Goal: Information Seeking & Learning: Compare options

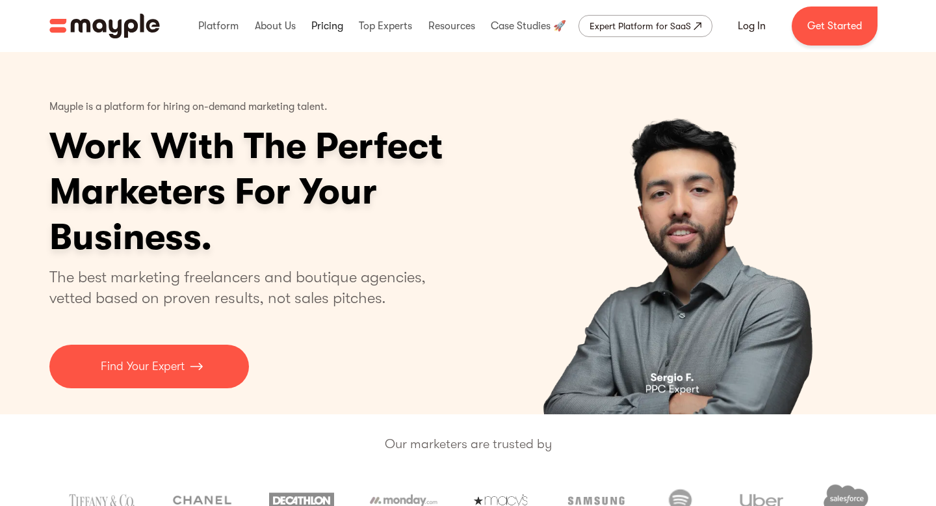
click at [326, 32] on link at bounding box center [327, 26] width 38 height 42
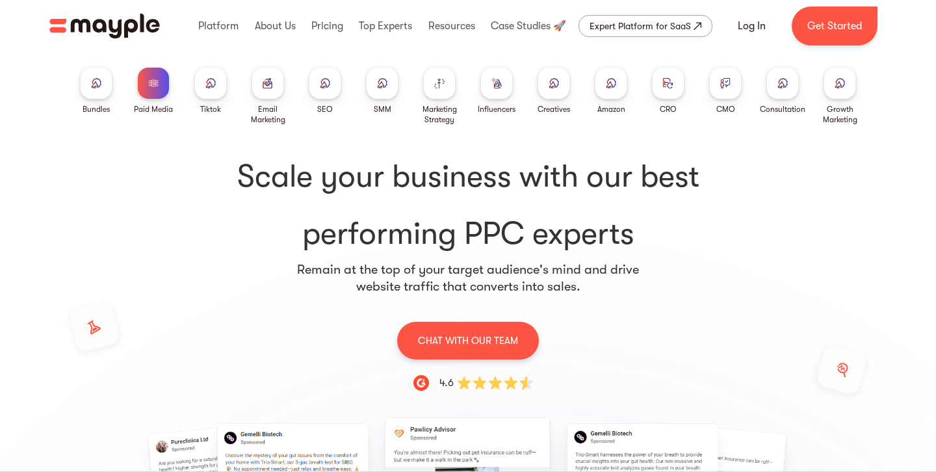
click at [387, 94] on div at bounding box center [382, 83] width 31 height 31
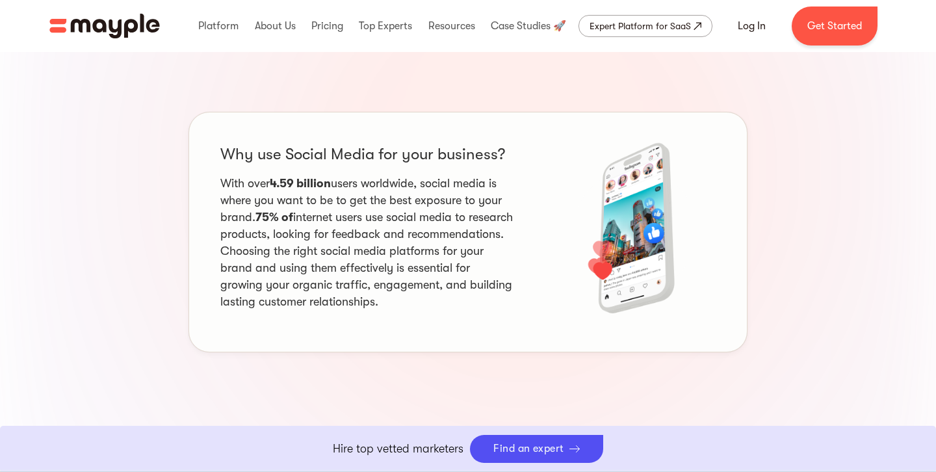
scroll to position [1220, 0]
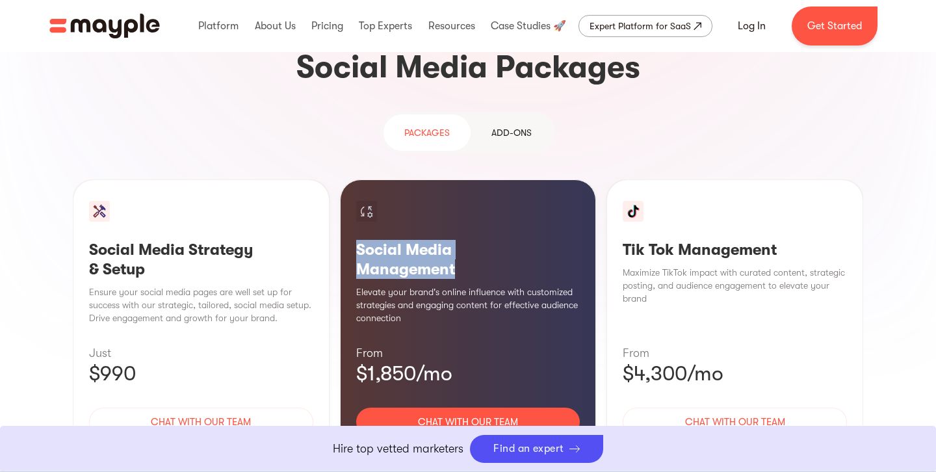
drag, startPoint x: 350, startPoint y: 151, endPoint x: 502, endPoint y: 170, distance: 153.2
click at [502, 179] on div "Social Media Management Elevate your brand's online influence with customized s…" at bounding box center [468, 337] width 257 height 316
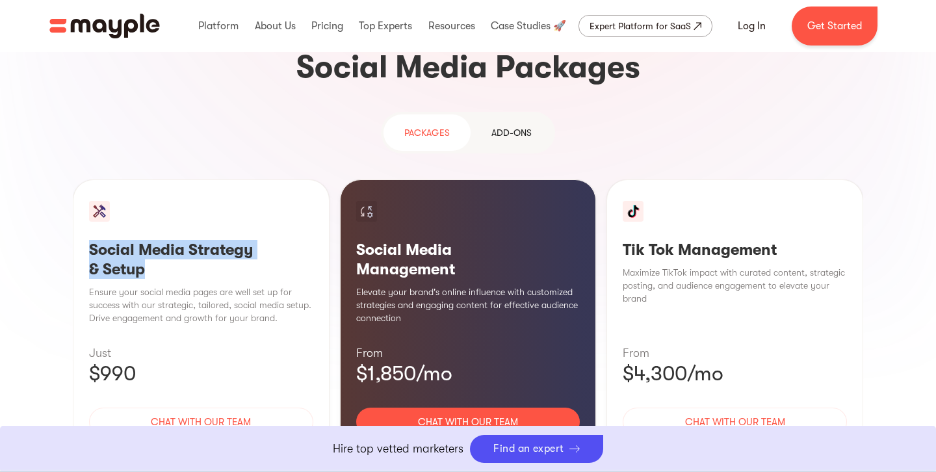
drag, startPoint x: 153, startPoint y: 169, endPoint x: 120, endPoint y: 174, distance: 33.5
click at [90, 240] on h3 "Social Media Strategy & Setup" at bounding box center [201, 259] width 224 height 39
click at [222, 447] on div "Learn More" at bounding box center [201, 460] width 224 height 27
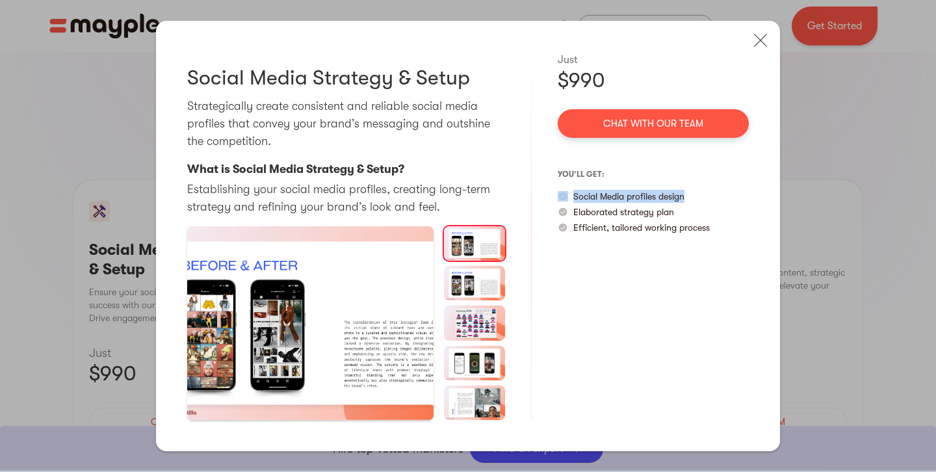
drag, startPoint x: 693, startPoint y: 198, endPoint x: 562, endPoint y: 202, distance: 131.4
click at [562, 202] on div "Social Media profiles design" at bounding box center [653, 196] width 191 height 13
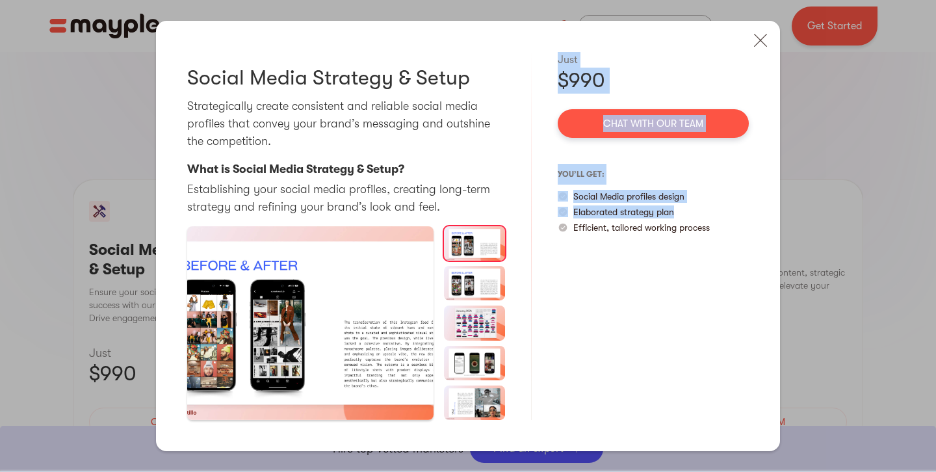
drag, startPoint x: 684, startPoint y: 213, endPoint x: 567, endPoint y: 215, distance: 117.0
click at [538, 215] on div "Social Media Strategy & Setup Strategically create consistent and reliable soci…" at bounding box center [468, 236] width 624 height 431
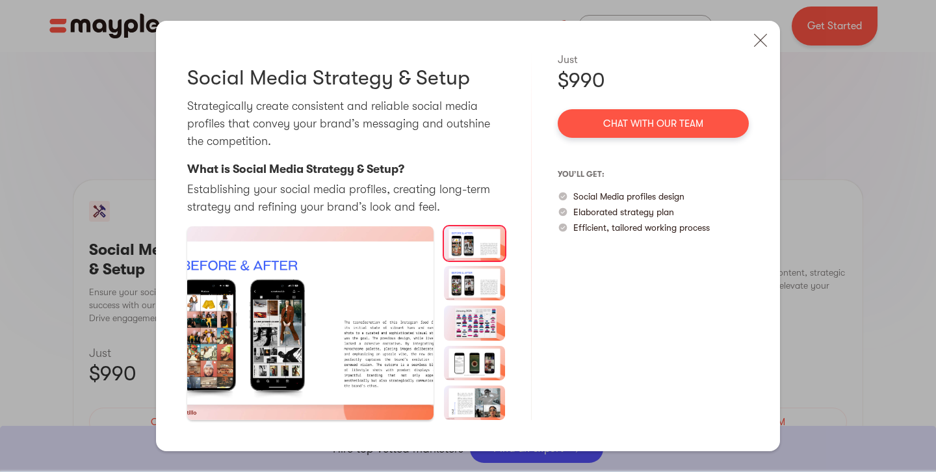
drag, startPoint x: 644, startPoint y: 237, endPoint x: 705, endPoint y: 225, distance: 61.6
click at [646, 236] on div "Just $990 Chat with our team you’ll get: Social Media profiles design Elaborate…" at bounding box center [653, 236] width 191 height 369
drag, startPoint x: 722, startPoint y: 226, endPoint x: 552, endPoint y: 231, distance: 170.4
click at [553, 231] on div "Social Media Strategy & Setup Strategically create consistent and reliable soci…" at bounding box center [468, 236] width 624 height 431
click at [769, 45] on img at bounding box center [760, 40] width 29 height 29
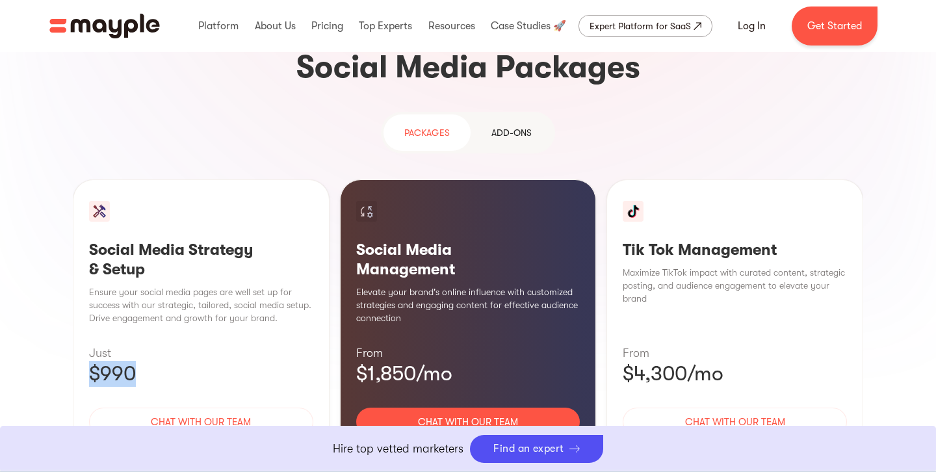
drag, startPoint x: 149, startPoint y: 274, endPoint x: 83, endPoint y: 274, distance: 65.7
click at [83, 274] on div "Social Media Strategy & Setup Ensure your social media pages are well set up fo…" at bounding box center [201, 337] width 257 height 316
click at [512, 179] on div "Social Media Management Elevate your brand's online influence with customized s…" at bounding box center [468, 337] width 257 height 316
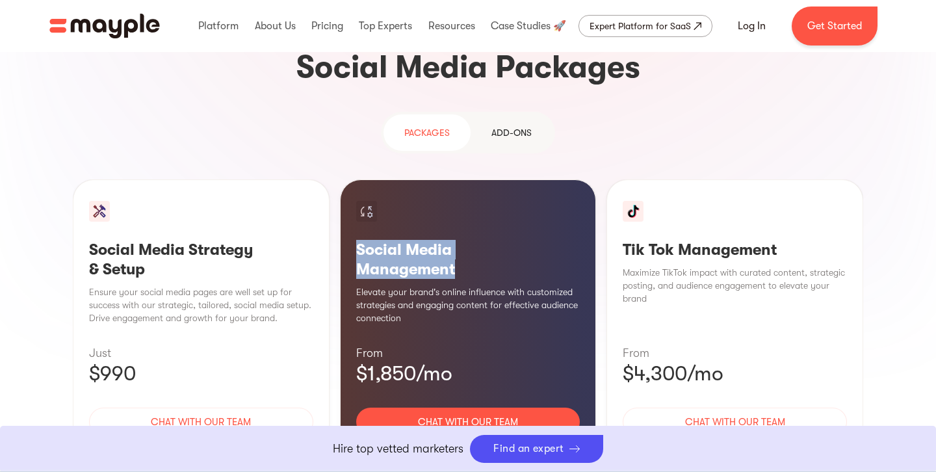
drag, startPoint x: 354, startPoint y: 151, endPoint x: 479, endPoint y: 163, distance: 125.4
click at [479, 179] on div "Social Media Management Elevate your brand's online influence with customized s…" at bounding box center [468, 337] width 257 height 316
click at [483, 240] on h3 "Social Media Management" at bounding box center [468, 259] width 224 height 39
drag, startPoint x: 352, startPoint y: 148, endPoint x: 465, endPoint y: 169, distance: 115.1
click at [465, 179] on div "Social Media Management Elevate your brand's online influence with customized s…" at bounding box center [468, 337] width 257 height 316
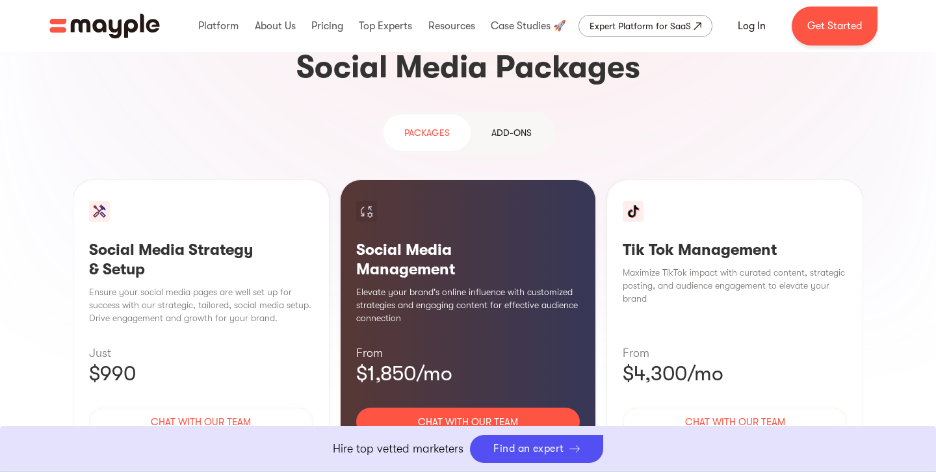
click at [480, 447] on div "Learn More" at bounding box center [468, 460] width 224 height 27
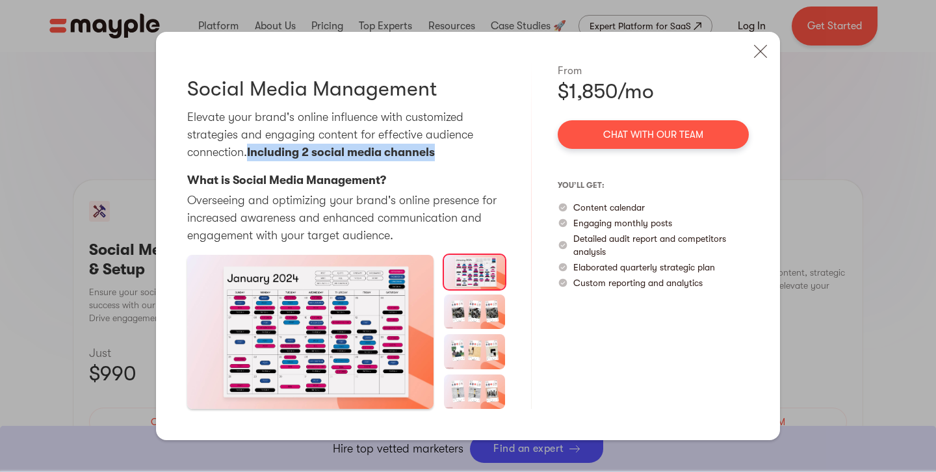
drag, startPoint x: 252, startPoint y: 152, endPoint x: 443, endPoint y: 157, distance: 191.2
click at [443, 157] on p "Elevate your brand's online influence with customized strategies and engaging c…" at bounding box center [346, 135] width 318 height 53
click at [722, 212] on div "Content calendar" at bounding box center [653, 207] width 191 height 13
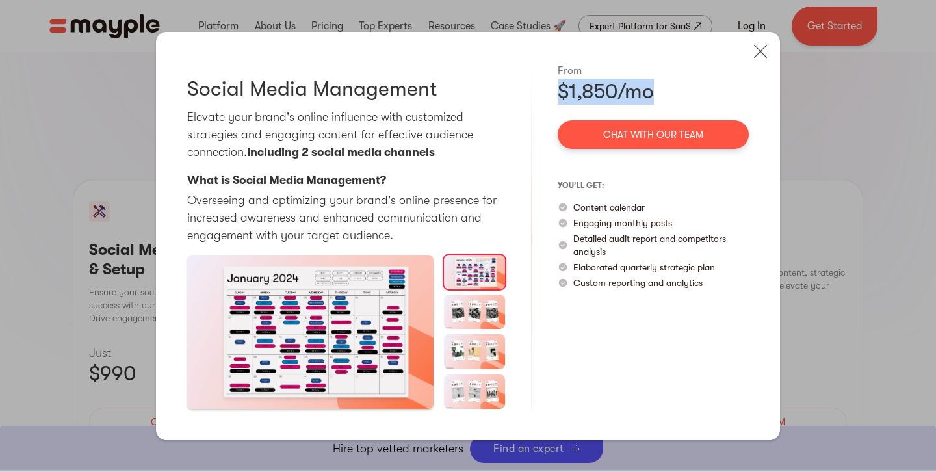
drag, startPoint x: 557, startPoint y: 90, endPoint x: 659, endPoint y: 92, distance: 102.1
click at [659, 92] on div "Social Media Management Elevate your brand's online influence with customized s…" at bounding box center [468, 236] width 624 height 408
click at [582, 232] on p "Detailed audit report and competitors analysis" at bounding box center [661, 245] width 176 height 26
drag, startPoint x: 574, startPoint y: 208, endPoint x: 709, endPoint y: 211, distance: 134.6
click at [709, 211] on div "Content calendar" at bounding box center [653, 207] width 191 height 13
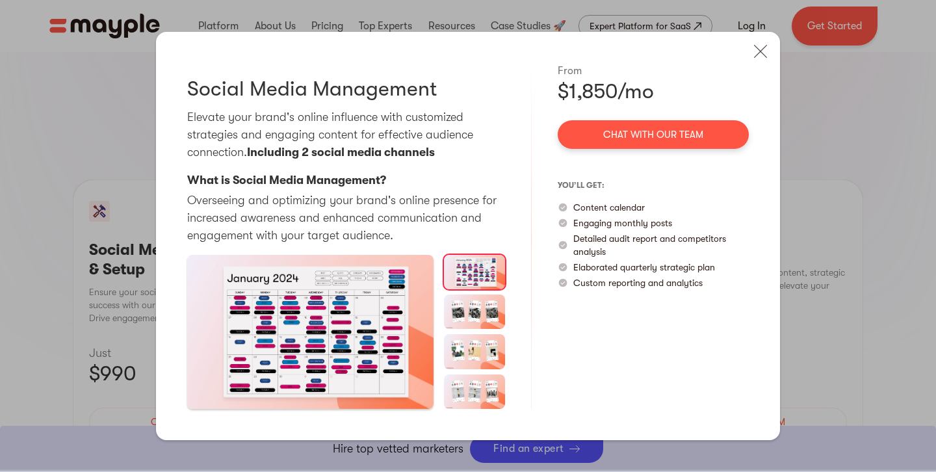
drag, startPoint x: 573, startPoint y: 230, endPoint x: 672, endPoint y: 225, distance: 99.6
click at [696, 229] on div "you’ll get: Content calendar Engaging monthly posts Detailed audit report and c…" at bounding box center [653, 232] width 191 height 114
drag, startPoint x: 672, startPoint y: 225, endPoint x: 648, endPoint y: 223, distance: 24.8
click at [666, 225] on div "Engaging monthly posts" at bounding box center [653, 223] width 191 height 13
click at [646, 223] on p "Engaging monthly posts" at bounding box center [622, 223] width 99 height 13
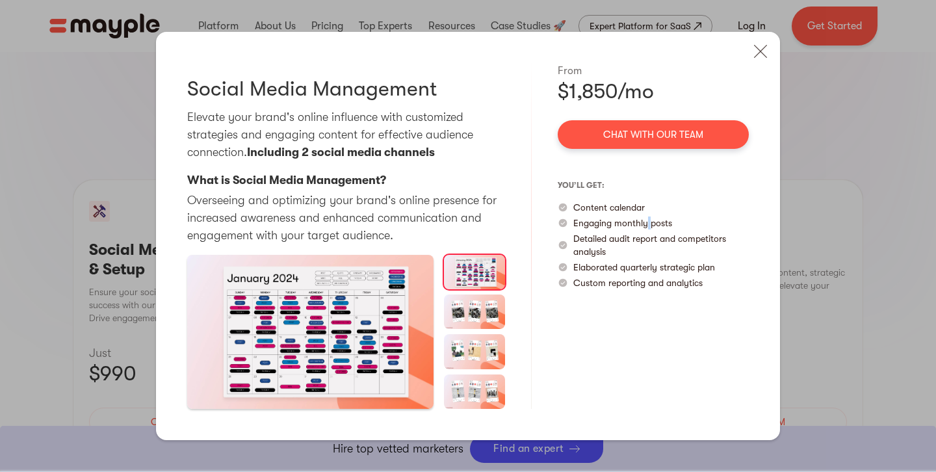
click at [646, 223] on p "Engaging monthly posts" at bounding box center [622, 223] width 99 height 13
click at [646, 238] on p "Detailed audit report and competitors analysis" at bounding box center [661, 245] width 176 height 26
click at [609, 239] on p "Detailed audit report and competitors analysis" at bounding box center [661, 245] width 176 height 26
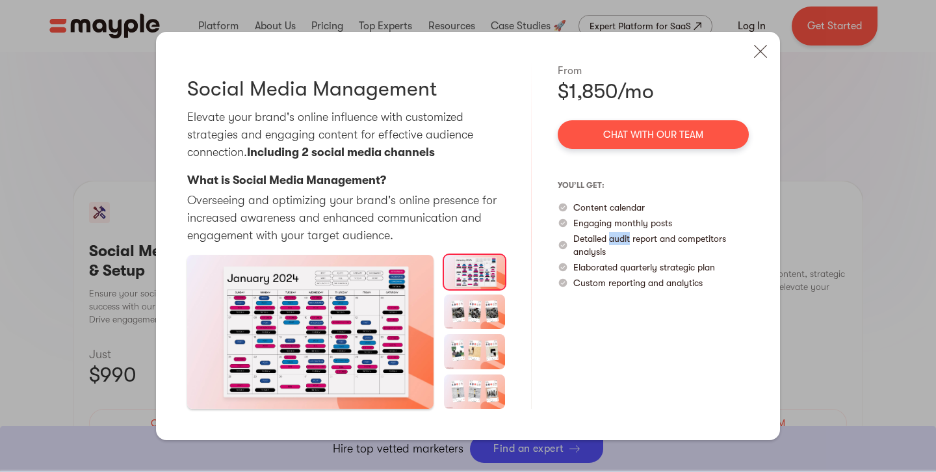
click at [609, 239] on p "Detailed audit report and competitors analysis" at bounding box center [661, 245] width 176 height 26
drag, startPoint x: 609, startPoint y: 270, endPoint x: 635, endPoint y: 272, distance: 26.7
click at [609, 270] on p "Elaborated quarterly strategic plan" at bounding box center [644, 267] width 142 height 13
drag, startPoint x: 723, startPoint y: 267, endPoint x: 553, endPoint y: 269, distance: 169.7
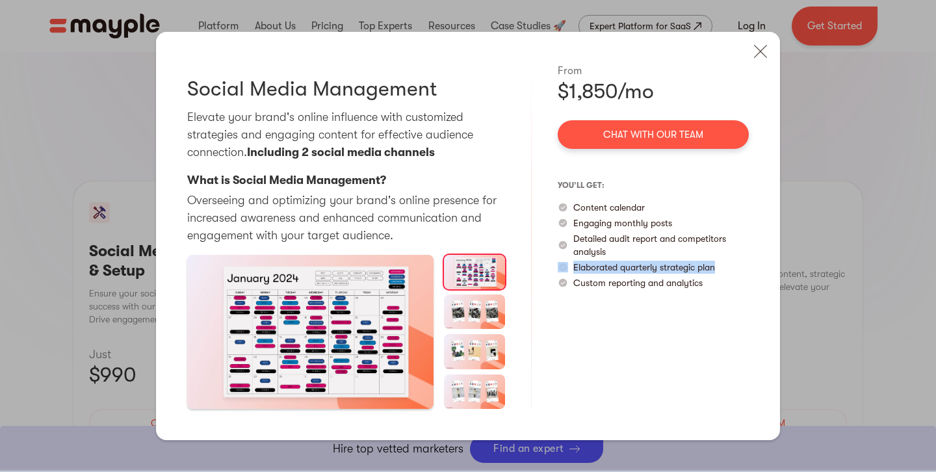
click at [547, 270] on div "Social Media Management Elevate your brand's online influence with customized s…" at bounding box center [468, 236] width 624 height 408
click at [652, 293] on div "From $1,850/mo Chat with our team you’ll get: Content calendar Engaging monthly…" at bounding box center [653, 236] width 191 height 346
drag, startPoint x: 716, startPoint y: 285, endPoint x: 557, endPoint y: 288, distance: 159.3
click at [557, 288] on div "Social Media Management Elevate your brand's online influence with customized s…" at bounding box center [468, 236] width 624 height 408
click at [616, 316] on div "From $1,850/mo Chat with our team you’ll get: Content calendar Engaging monthly…" at bounding box center [653, 236] width 191 height 346
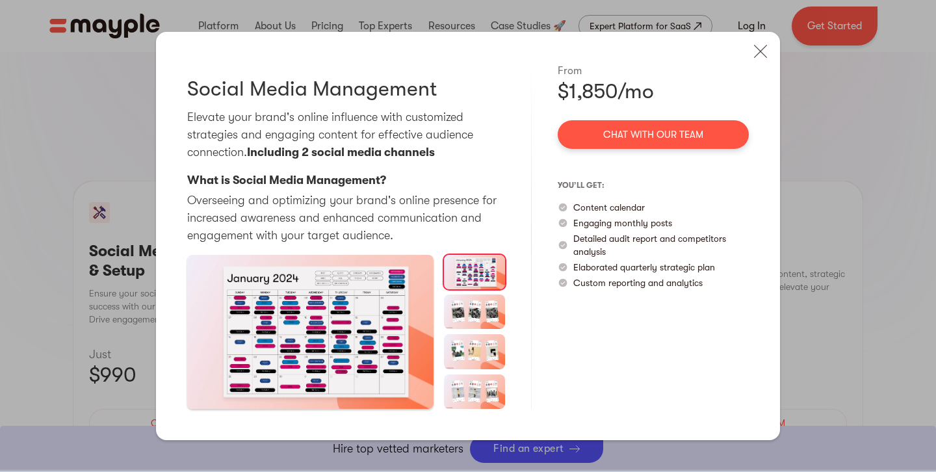
scroll to position [1222, 0]
click at [757, 56] on img at bounding box center [760, 51] width 29 height 29
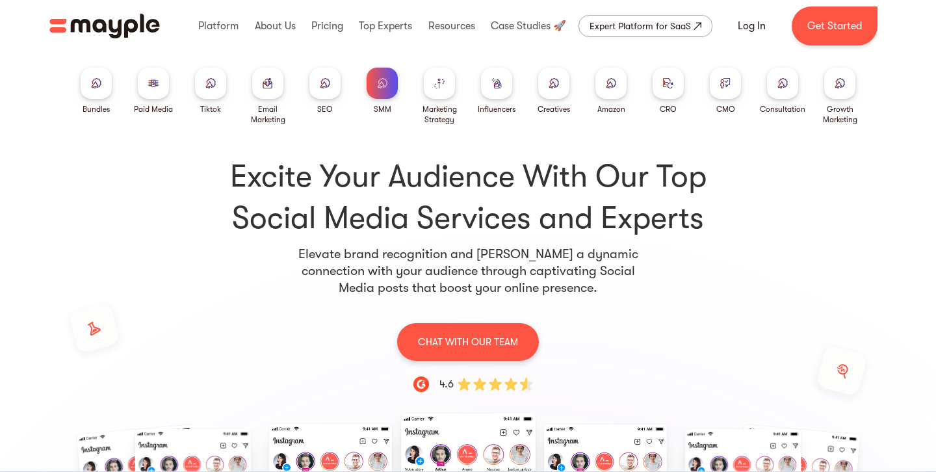
scroll to position [5, 0]
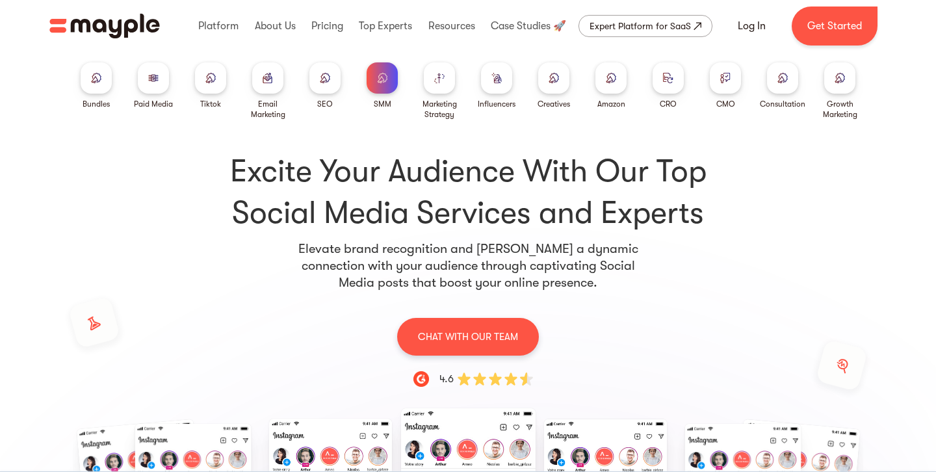
click at [540, 83] on div at bounding box center [553, 77] width 31 height 31
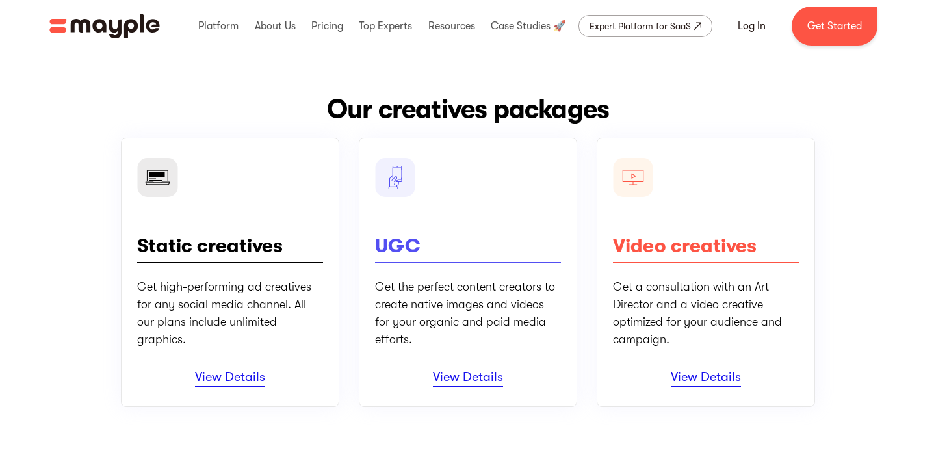
scroll to position [113, 0]
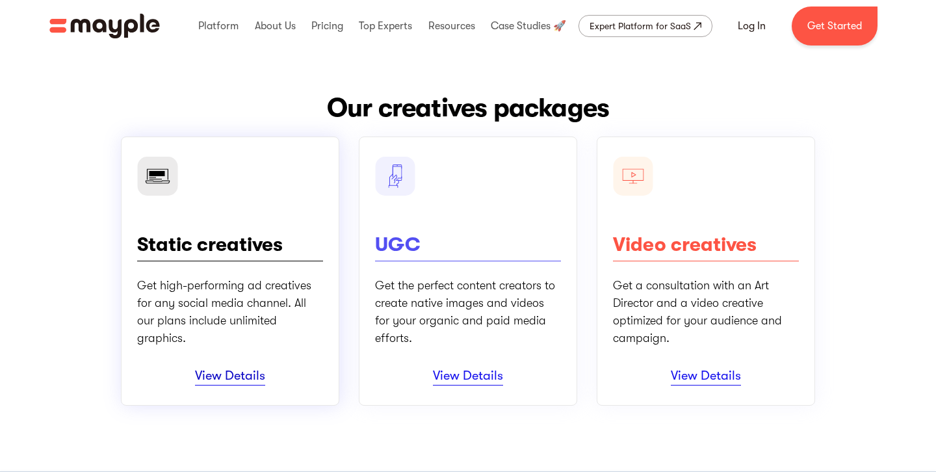
click at [244, 378] on link "View Details" at bounding box center [230, 377] width 70 height 18
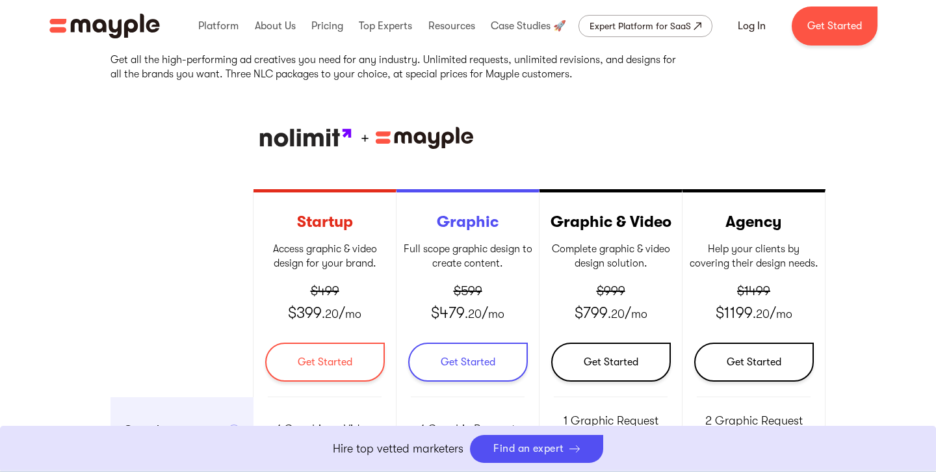
drag, startPoint x: 303, startPoint y: 147, endPoint x: 341, endPoint y: 145, distance: 37.8
click at [341, 145] on div "+" at bounding box center [468, 138] width 715 height 29
click at [592, 136] on div "+" at bounding box center [468, 138] width 715 height 29
drag, startPoint x: 221, startPoint y: 142, endPoint x: 352, endPoint y: 143, distance: 131.3
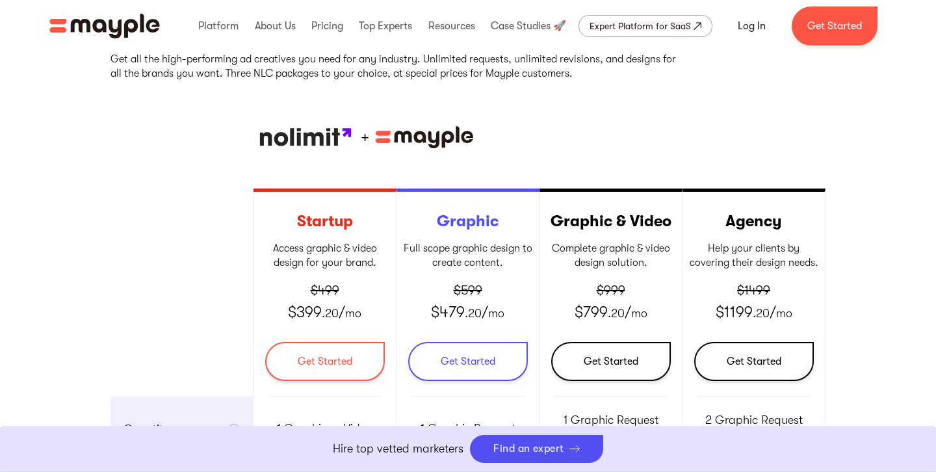
click at [352, 143] on div "+" at bounding box center [468, 137] width 715 height 29
click at [577, 154] on div "Back to packages Creatives Package Get all the high-performing ad creatives you…" at bounding box center [468, 273] width 715 height 649
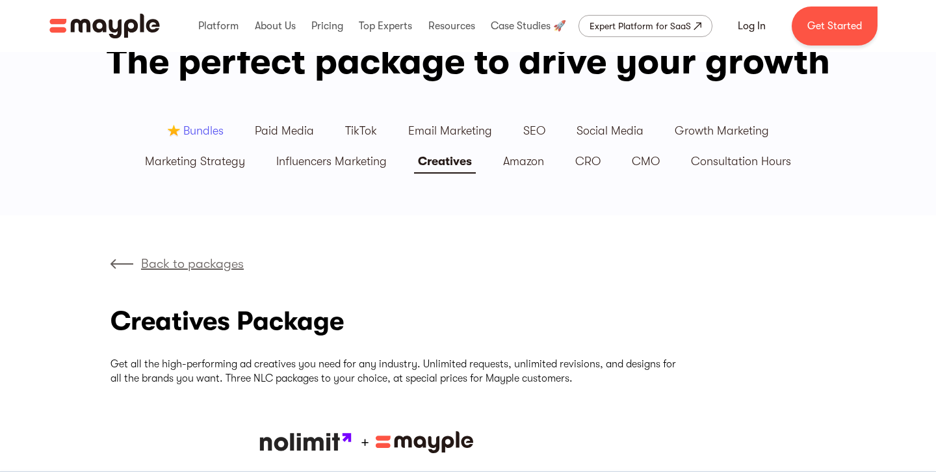
scroll to position [0, 0]
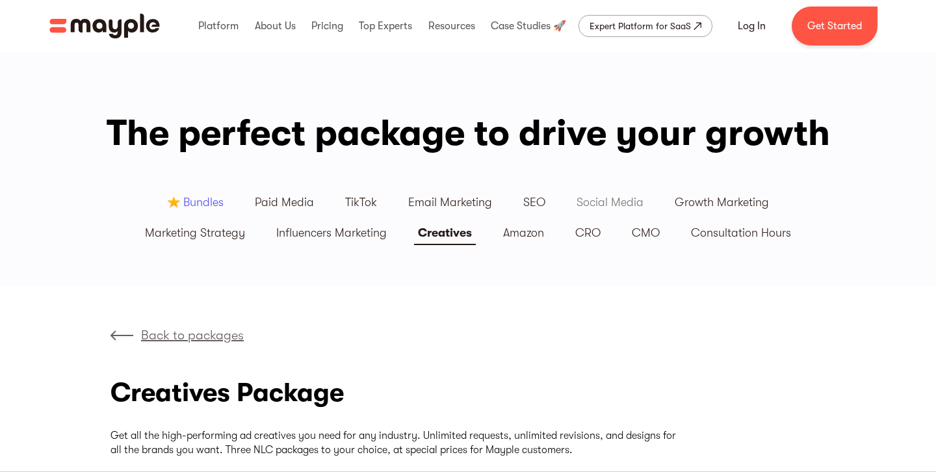
click at [593, 194] on link "Social Media" at bounding box center [610, 202] width 98 height 31
click at [629, 203] on div "Social Media" at bounding box center [610, 202] width 67 height 15
click at [345, 232] on div "Influencers Marketing" at bounding box center [331, 233] width 111 height 15
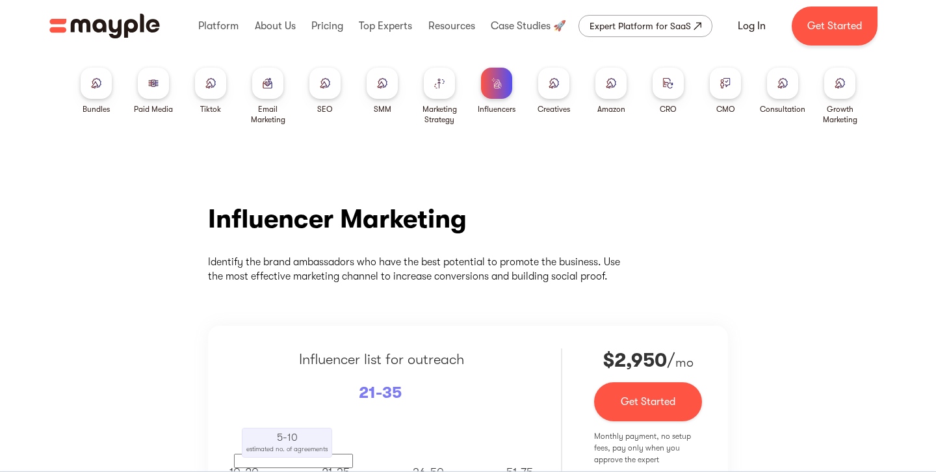
click at [386, 88] on img at bounding box center [382, 83] width 10 height 10
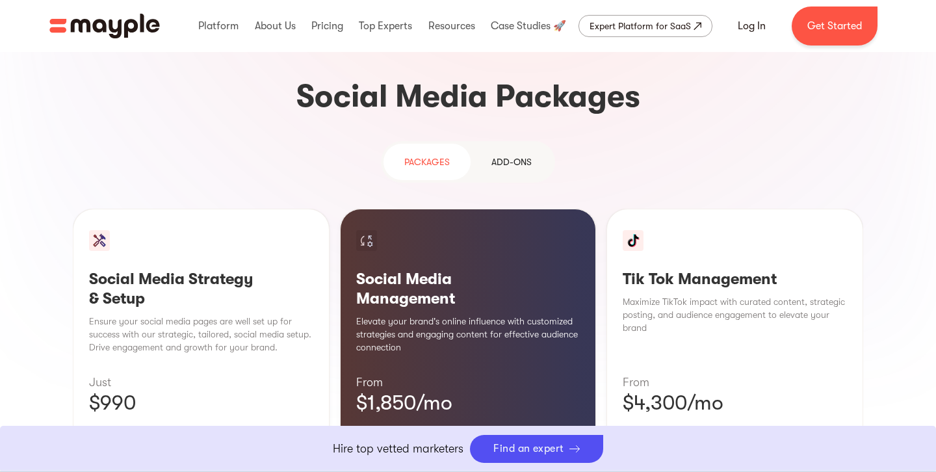
scroll to position [1211, 0]
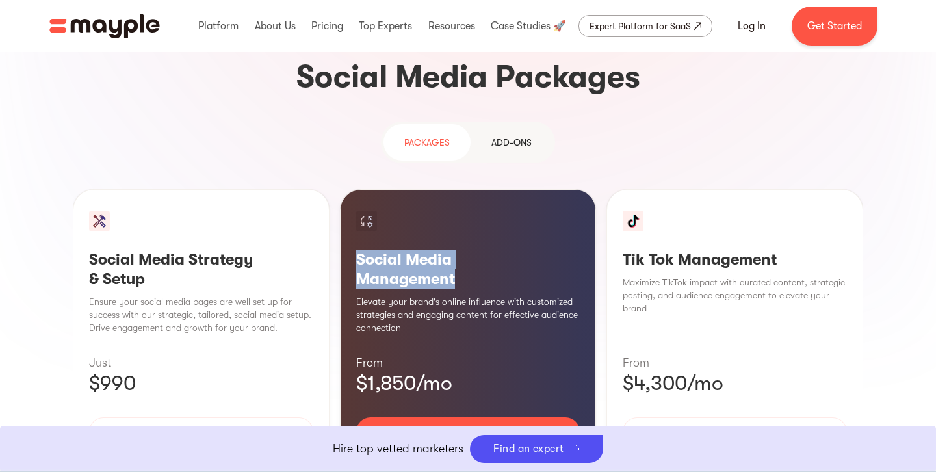
drag, startPoint x: 354, startPoint y: 162, endPoint x: 493, endPoint y: 185, distance: 141.7
click at [493, 189] on div "Social Media Management Elevate your brand's online influence with customized s…" at bounding box center [468, 347] width 257 height 316
click at [149, 250] on h3 "Social Media Strategy & Setup" at bounding box center [201, 269] width 224 height 39
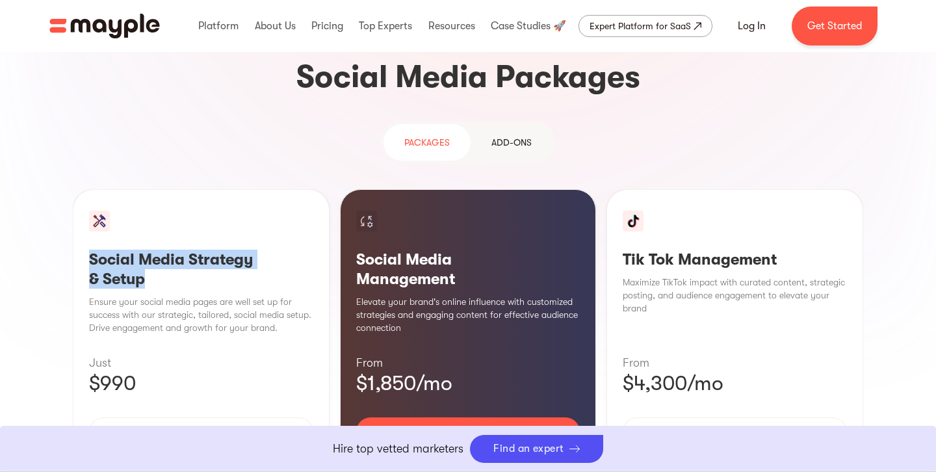
drag, startPoint x: 148, startPoint y: 184, endPoint x: 88, endPoint y: 163, distance: 63.3
click at [88, 189] on div "Social Media Strategy & Setup Ensure your social media pages are well set up fo…" at bounding box center [201, 347] width 257 height 316
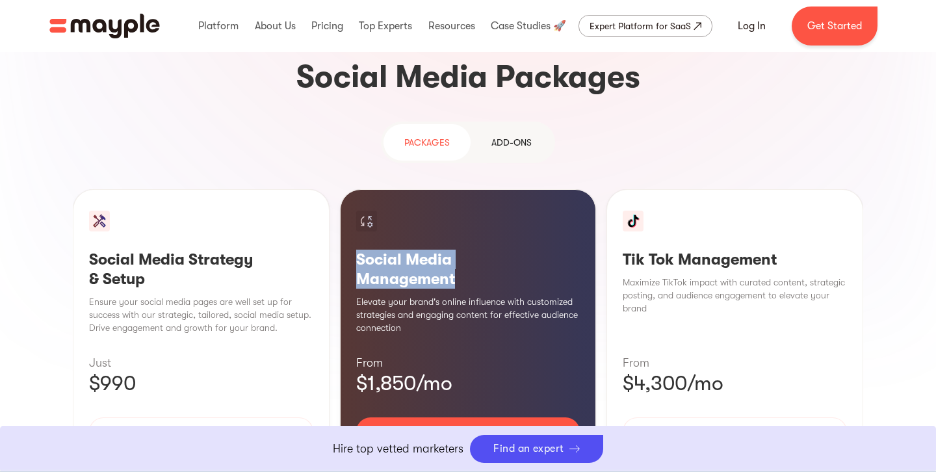
drag, startPoint x: 493, startPoint y: 179, endPoint x: 350, endPoint y: 161, distance: 143.5
click at [350, 189] on div "Social Media Management Elevate your brand's online influence with customized s…" at bounding box center [468, 347] width 257 height 316
drag, startPoint x: 158, startPoint y: 190, endPoint x: 150, endPoint y: 189, distance: 8.6
click at [158, 190] on div "Social Media Strategy & Setup Ensure your social media pages are well set up fo…" at bounding box center [201, 347] width 257 height 316
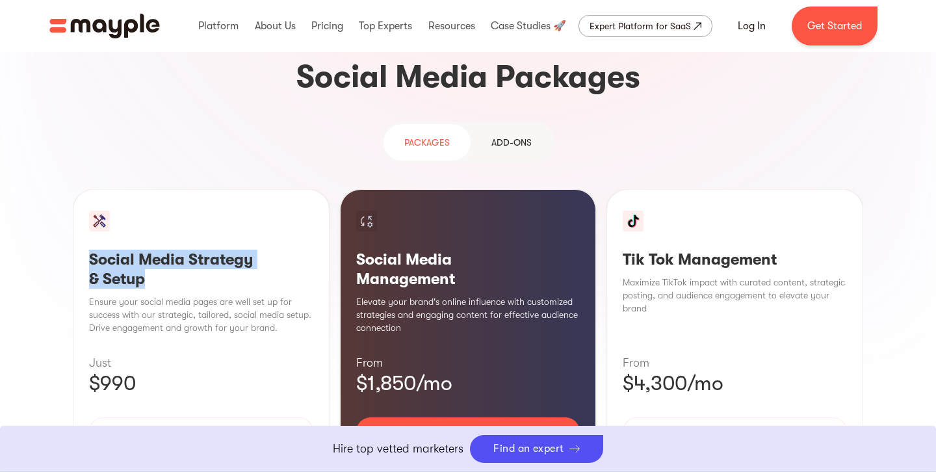
drag, startPoint x: 150, startPoint y: 187, endPoint x: 69, endPoint y: 146, distance: 90.7
click at [69, 146] on div "Why use Social Media for your business? With over 4.59 billion users worldwide,…" at bounding box center [468, 151] width 832 height 899
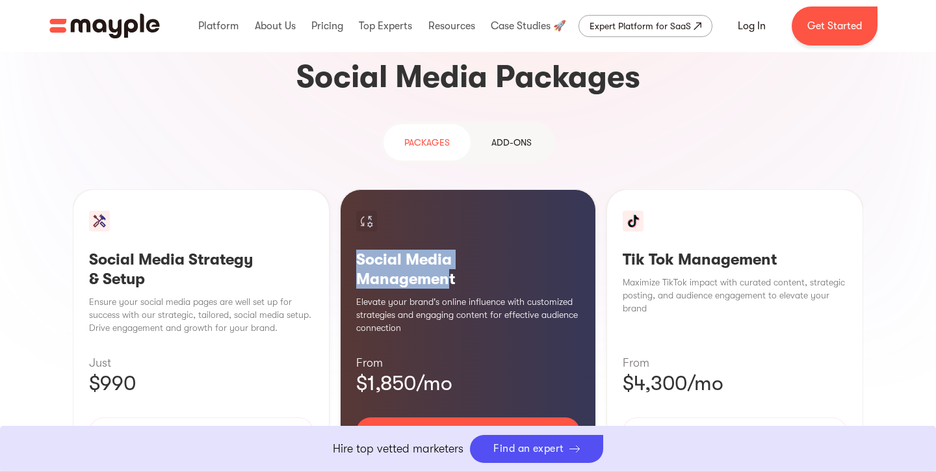
drag, startPoint x: 451, startPoint y: 183, endPoint x: 483, endPoint y: 153, distance: 43.3
click at [335, 189] on div "Social Media Strategy & Setup Ensure your social media pages are well set up fo…" at bounding box center [468, 347] width 791 height 316
drag, startPoint x: 521, startPoint y: 155, endPoint x: 594, endPoint y: 194, distance: 82.0
click at [521, 250] on h3 "Social Media Management" at bounding box center [468, 269] width 224 height 39
